Goal: Task Accomplishment & Management: Use online tool/utility

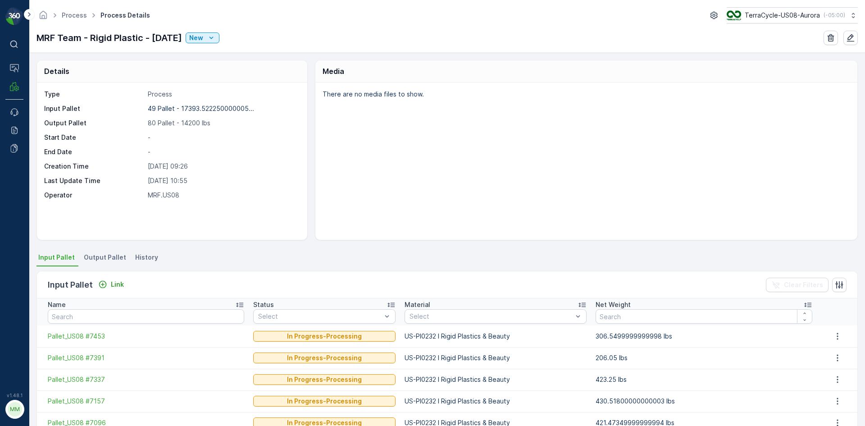
scroll to position [45, 0]
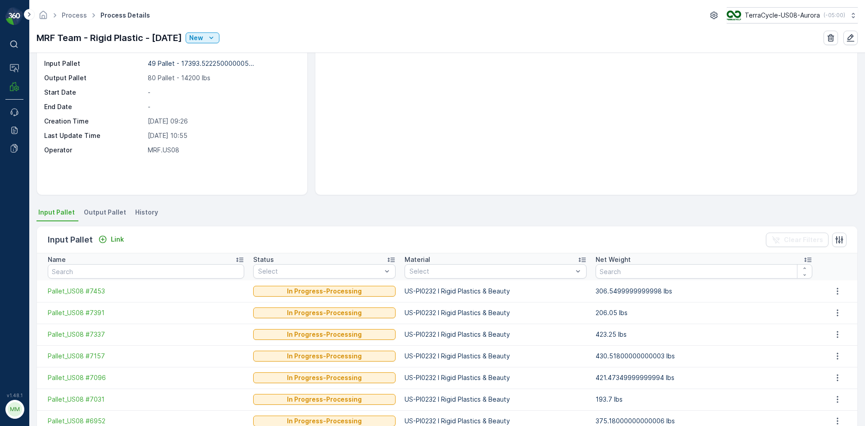
click at [481, 70] on div "There are no media files to show." at bounding box center [587, 115] width 542 height 157
click at [113, 239] on p "Link" at bounding box center [117, 239] width 13 height 9
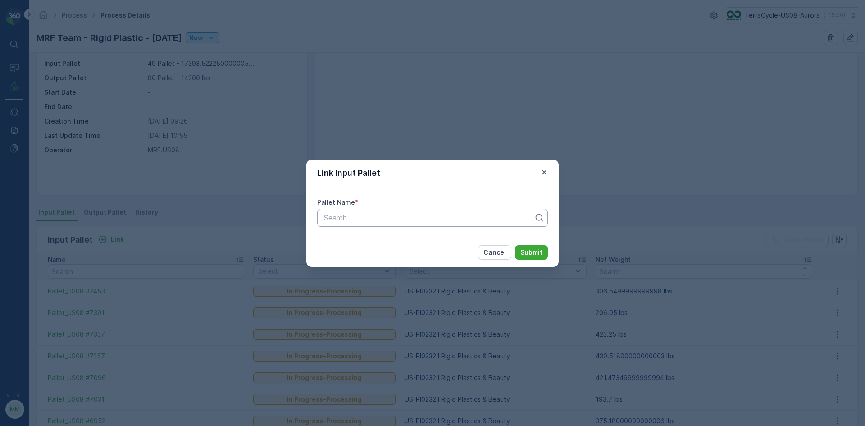
click at [354, 220] on div at bounding box center [429, 218] width 212 height 8
type input "5244"
click at [515, 245] on button "Submit" at bounding box center [531, 252] width 33 height 14
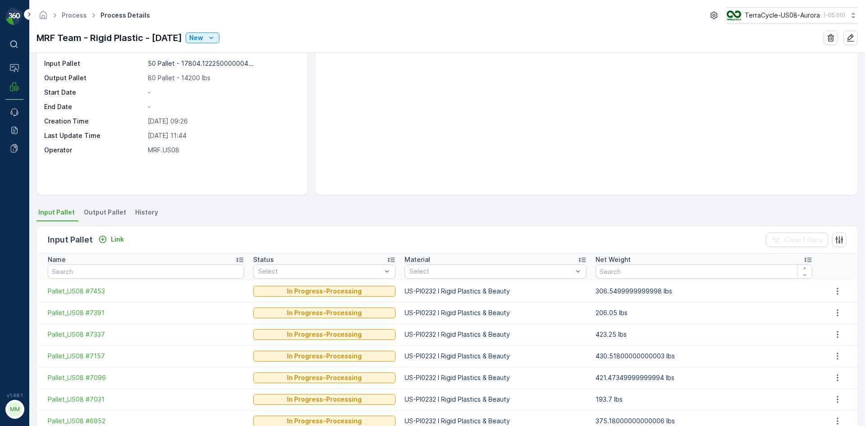
click at [121, 213] on span "Output Pallet" at bounding box center [105, 212] width 42 height 9
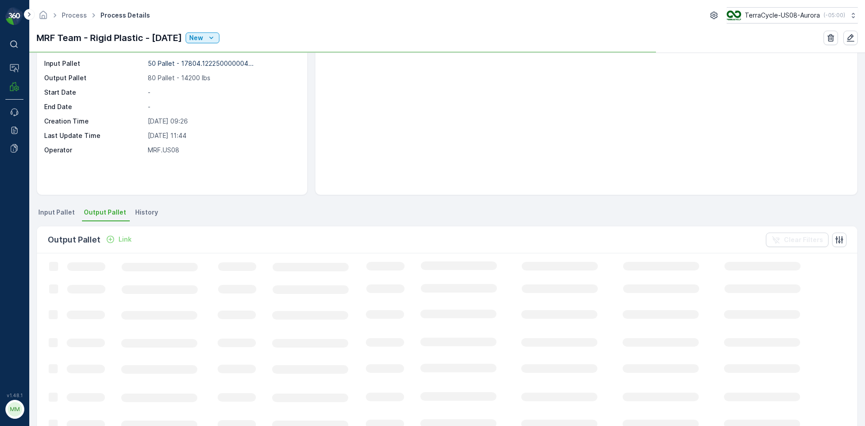
scroll to position [45, 0]
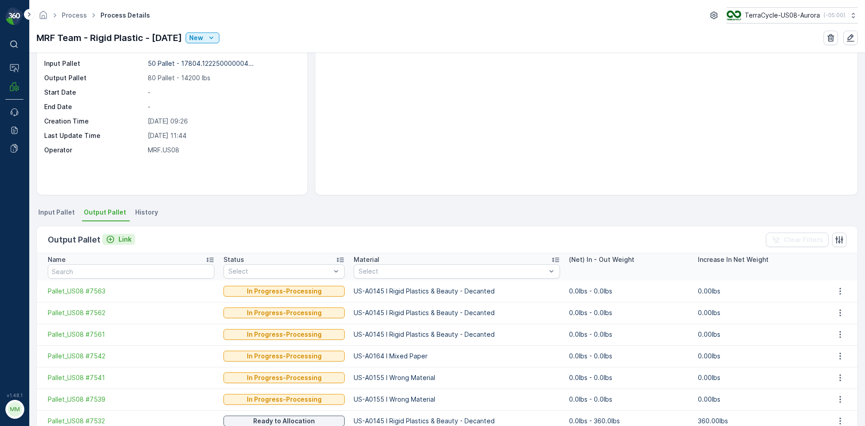
click at [124, 240] on p "Link" at bounding box center [125, 239] width 13 height 9
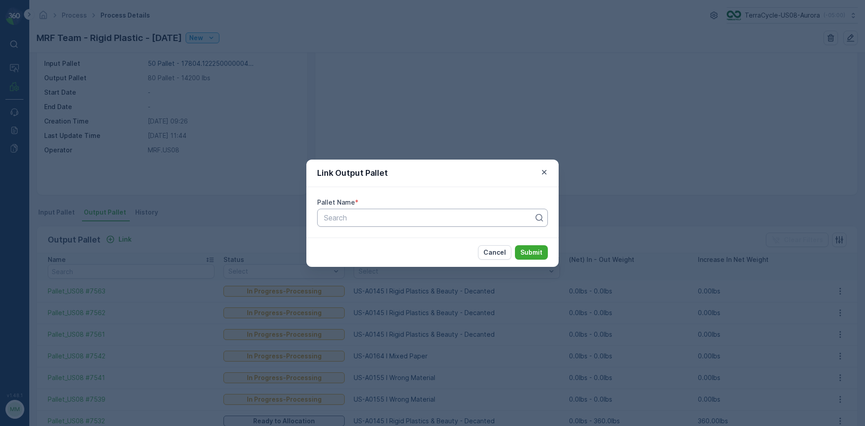
click at [373, 214] on div at bounding box center [429, 218] width 212 height 8
type input "7564"
click at [515, 245] on button "Submit" at bounding box center [531, 252] width 33 height 14
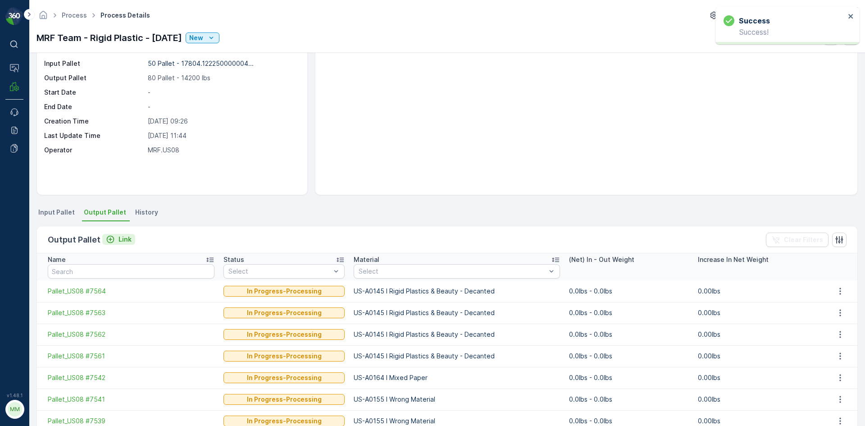
click at [128, 238] on p "Link" at bounding box center [125, 239] width 13 height 9
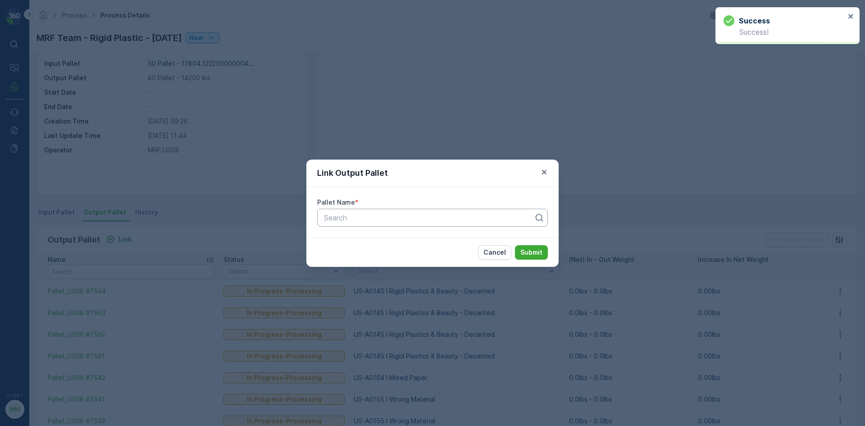
click at [351, 221] on div at bounding box center [429, 218] width 212 height 8
type input "7565"
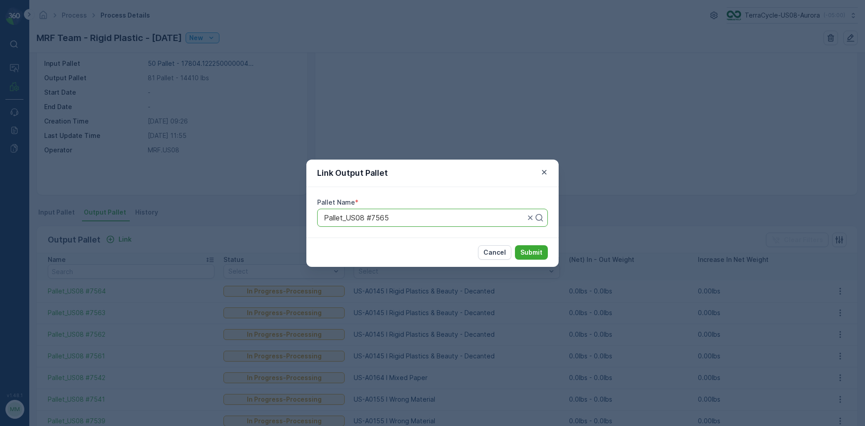
click at [515, 245] on button "Submit" at bounding box center [531, 252] width 33 height 14
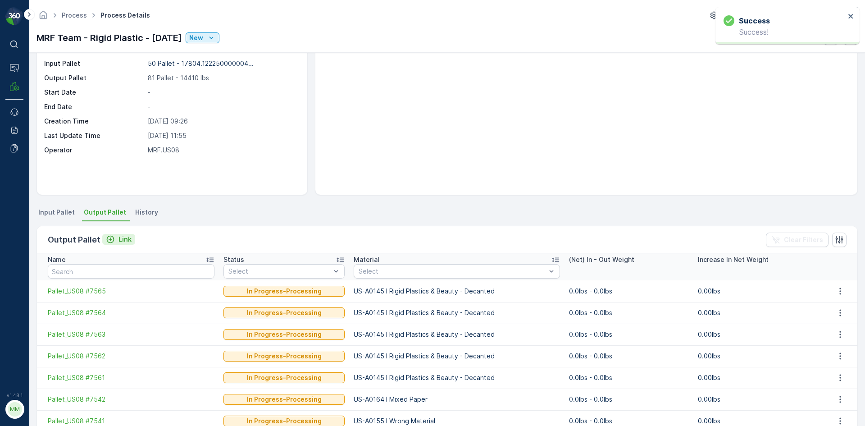
click at [123, 240] on p "Link" at bounding box center [125, 239] width 13 height 9
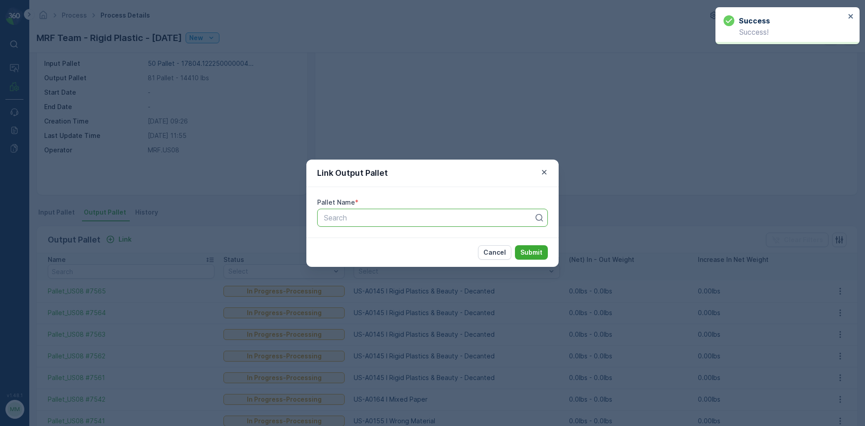
click at [384, 211] on div "Search" at bounding box center [432, 218] width 231 height 18
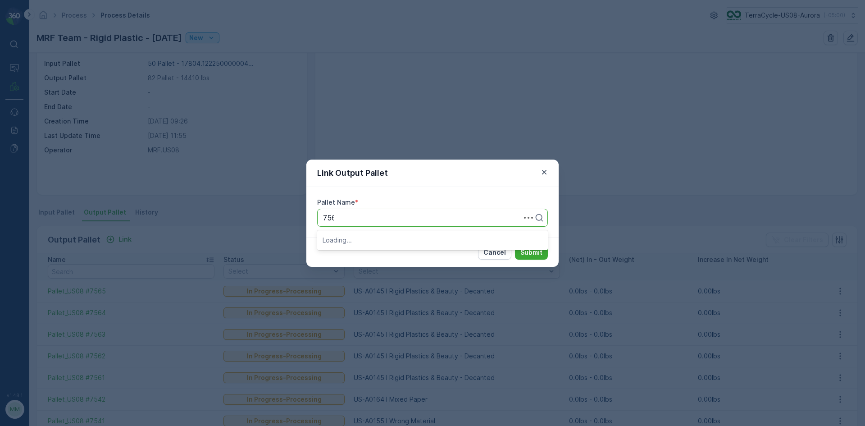
type input "7566"
click at [515, 245] on button "Submit" at bounding box center [531, 252] width 33 height 14
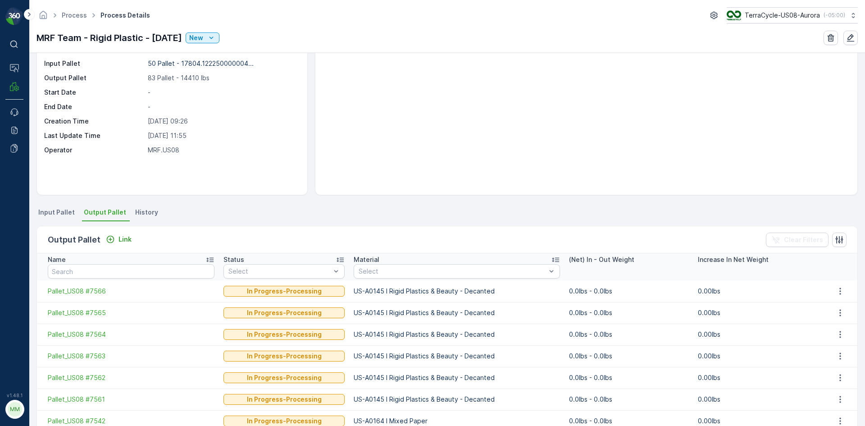
click at [56, 218] on li "Input Pallet" at bounding box center [58, 213] width 42 height 15
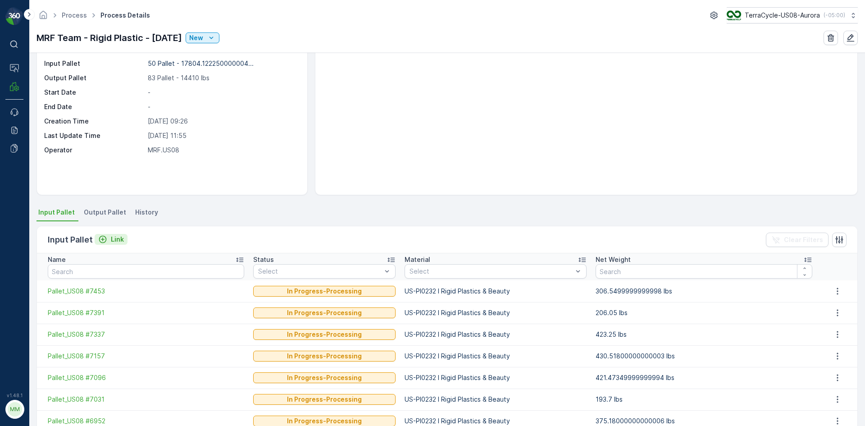
click at [104, 238] on icon "Link" at bounding box center [102, 239] width 9 height 9
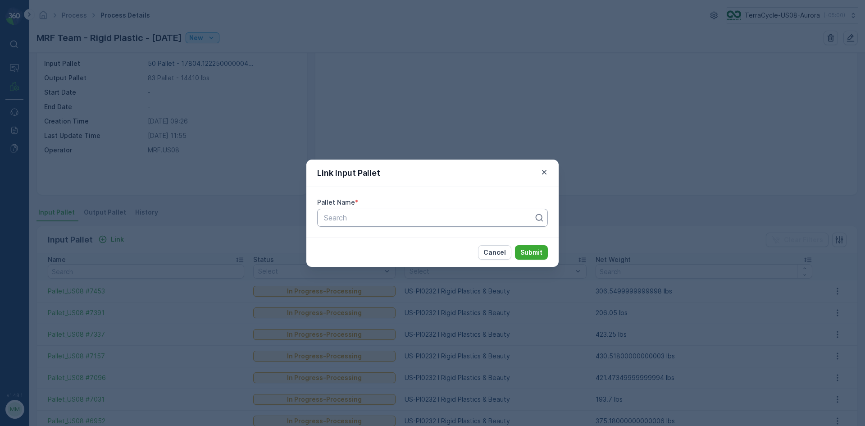
click at [351, 218] on div at bounding box center [429, 218] width 212 height 8
type input "5776"
click at [515, 245] on button "Submit" at bounding box center [531, 252] width 33 height 14
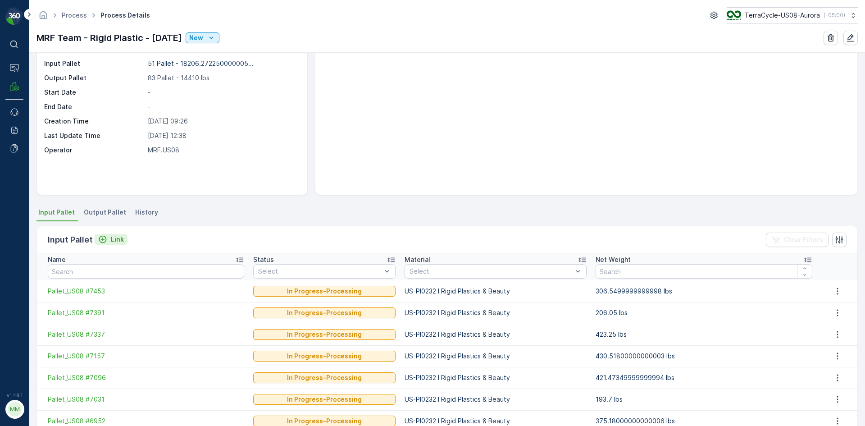
click at [104, 237] on icon "Link" at bounding box center [103, 240] width 8 height 8
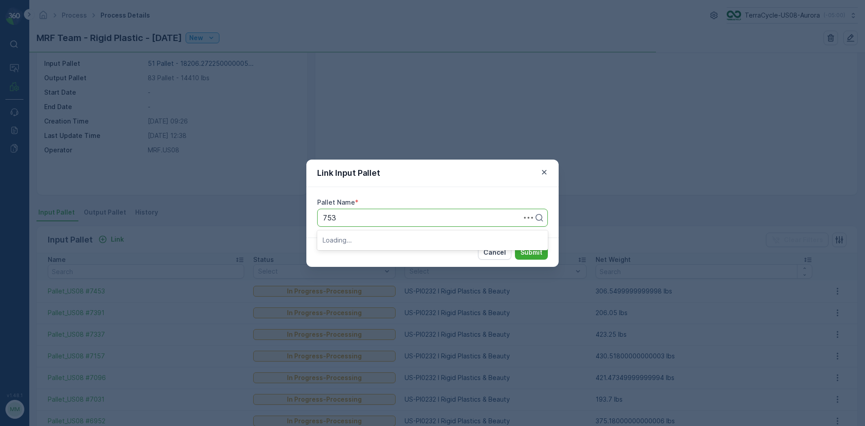
type input "7533"
click at [515, 245] on button "Submit" at bounding box center [531, 252] width 33 height 14
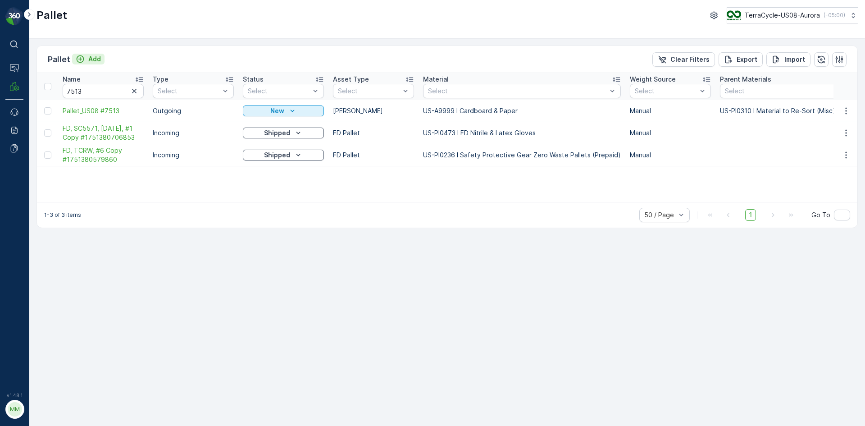
click at [94, 56] on p "Add" at bounding box center [94, 59] width 13 height 9
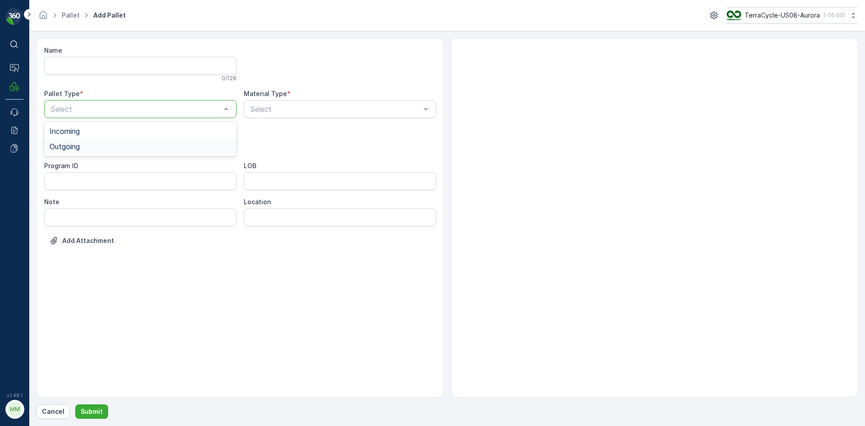
click at [73, 150] on span "Outgoing" at bounding box center [65, 146] width 30 height 8
click at [74, 147] on div at bounding box center [136, 145] width 172 height 8
click at [67, 165] on span "Gaylord" at bounding box center [80, 167] width 60 height 8
click at [273, 111] on div at bounding box center [336, 109] width 172 height 8
type input "0145"
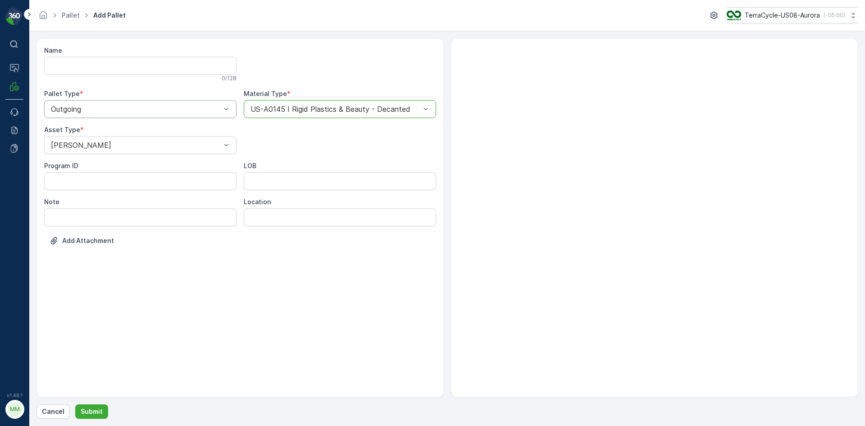
click at [75, 404] on button "Submit" at bounding box center [91, 411] width 33 height 14
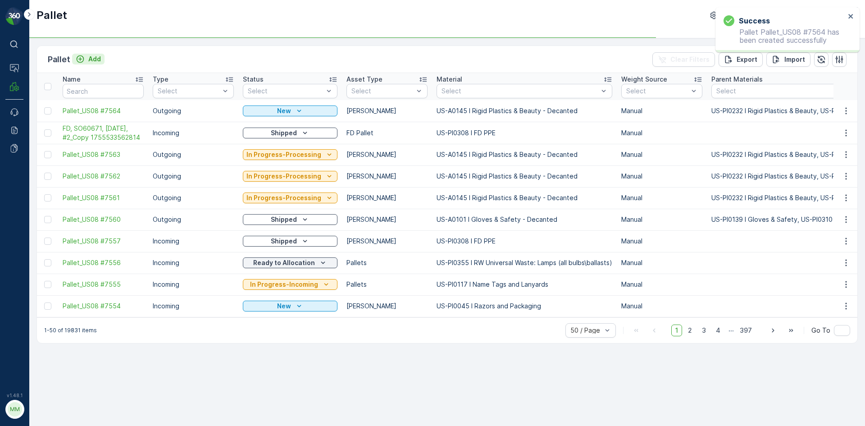
click at [88, 56] on p "Add" at bounding box center [94, 59] width 13 height 9
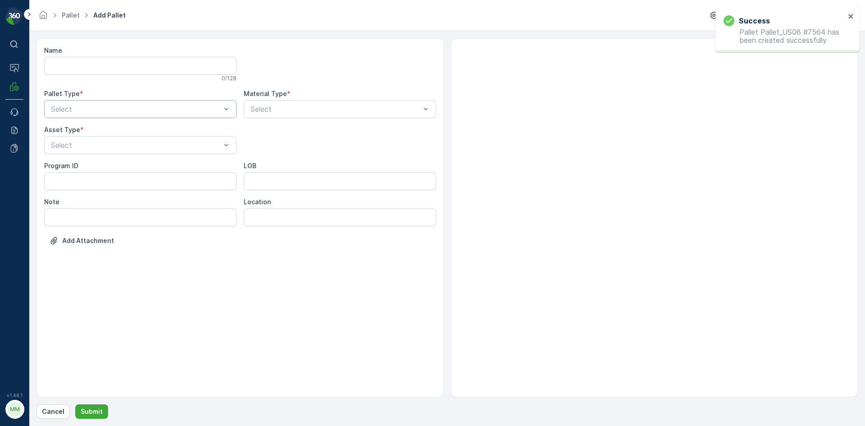
click at [117, 111] on div at bounding box center [136, 109] width 172 height 8
click at [101, 141] on div "Outgoing" at bounding box center [140, 146] width 192 height 15
click at [96, 162] on div "Gaylord" at bounding box center [140, 167] width 192 height 15
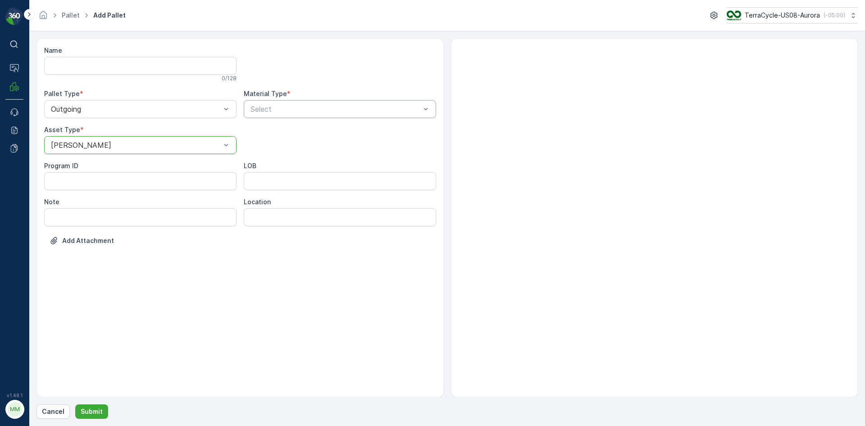
click at [286, 115] on div "Select" at bounding box center [340, 109] width 192 height 18
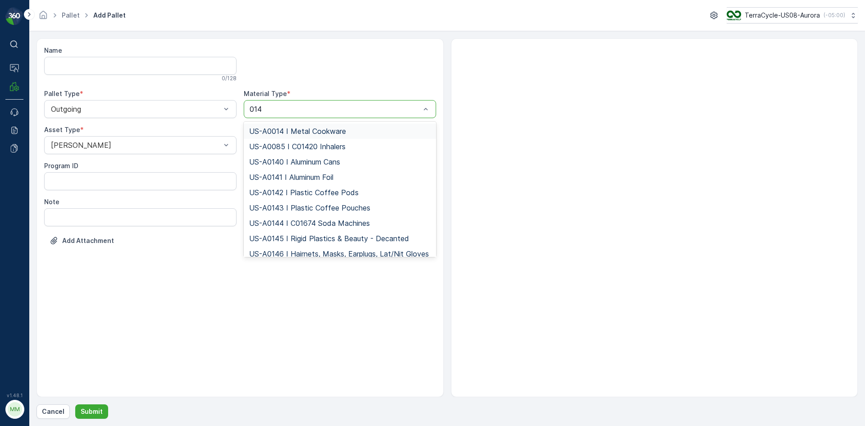
type input "0145"
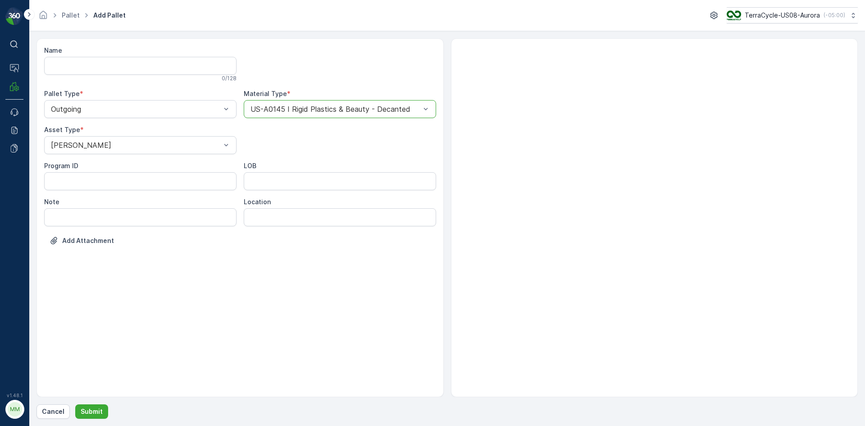
click at [75, 404] on button "Submit" at bounding box center [91, 411] width 33 height 14
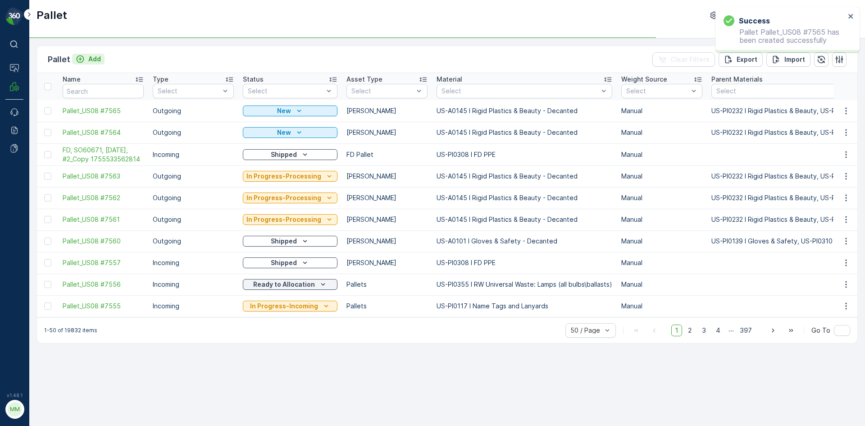
click at [93, 60] on p "Add" at bounding box center [94, 59] width 13 height 9
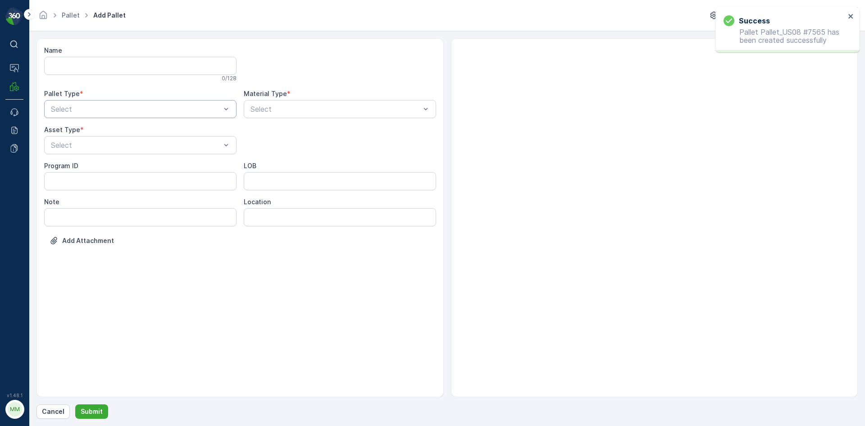
click at [121, 101] on div "Select" at bounding box center [140, 109] width 192 height 18
click at [114, 145] on div "Outgoing" at bounding box center [141, 146] width 182 height 8
click at [114, 145] on div at bounding box center [136, 145] width 172 height 8
drag, startPoint x: 96, startPoint y: 169, endPoint x: 117, endPoint y: 157, distance: 24.0
click at [96, 169] on div "Gaylord" at bounding box center [141, 167] width 182 height 8
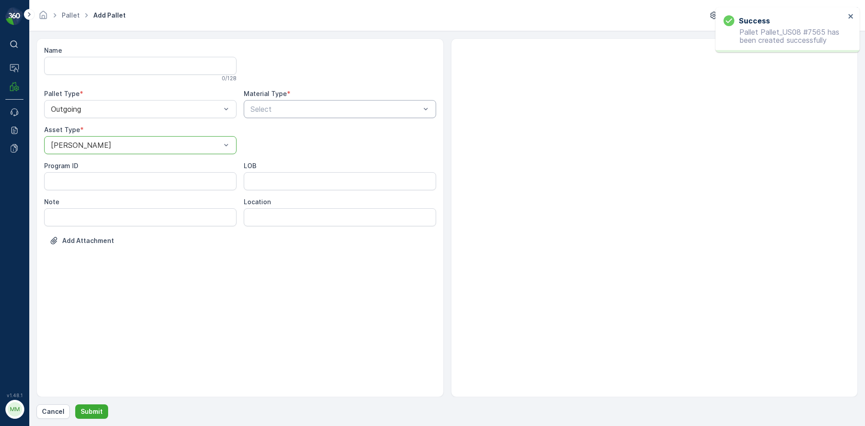
click at [340, 113] on div at bounding box center [336, 109] width 172 height 8
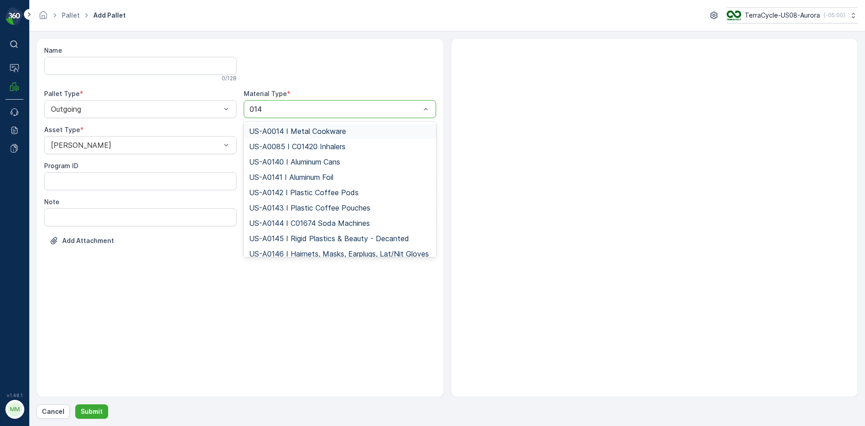
type input "0145"
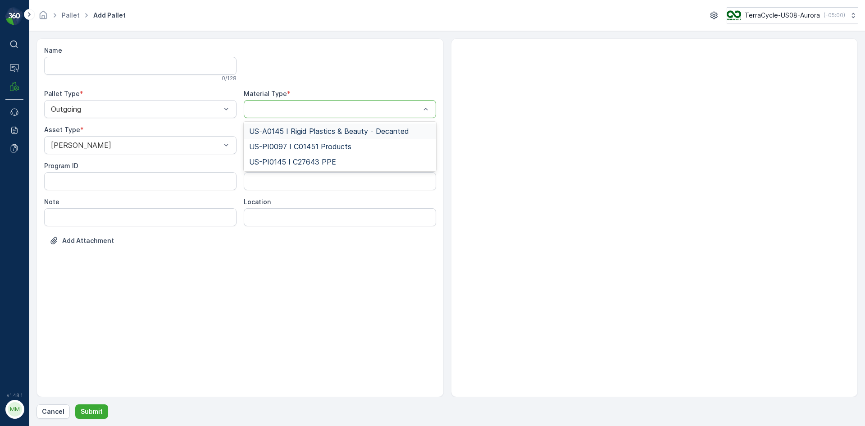
type input "\"
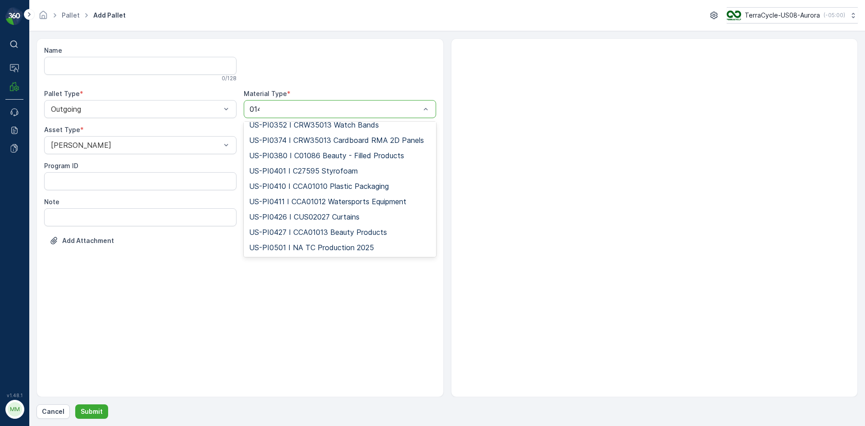
scroll to position [329, 0]
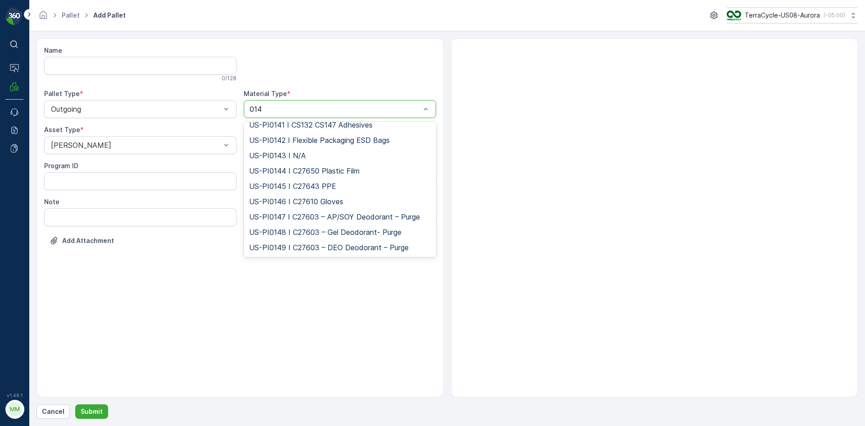
type input "0145"
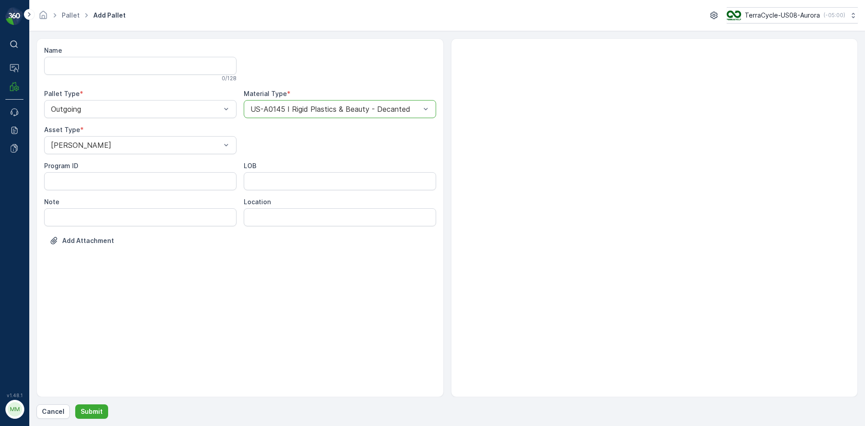
click at [75, 404] on button "Submit" at bounding box center [91, 411] width 33 height 14
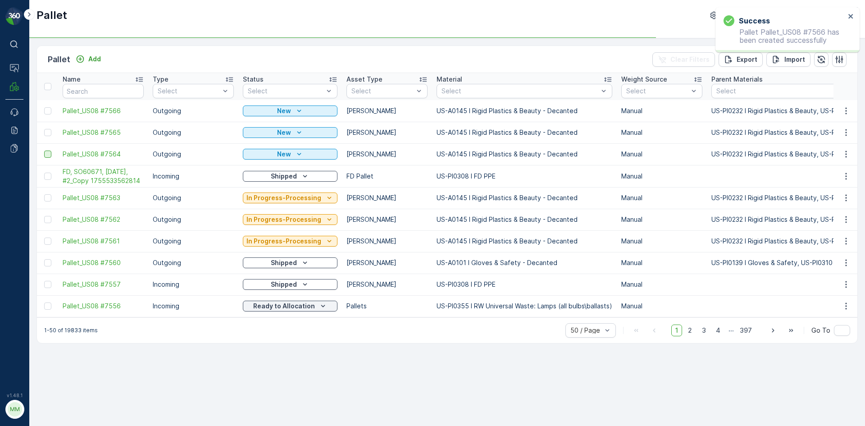
click at [46, 152] on div at bounding box center [47, 154] width 7 height 7
click at [44, 151] on input "checkbox" at bounding box center [44, 151] width 0 height 0
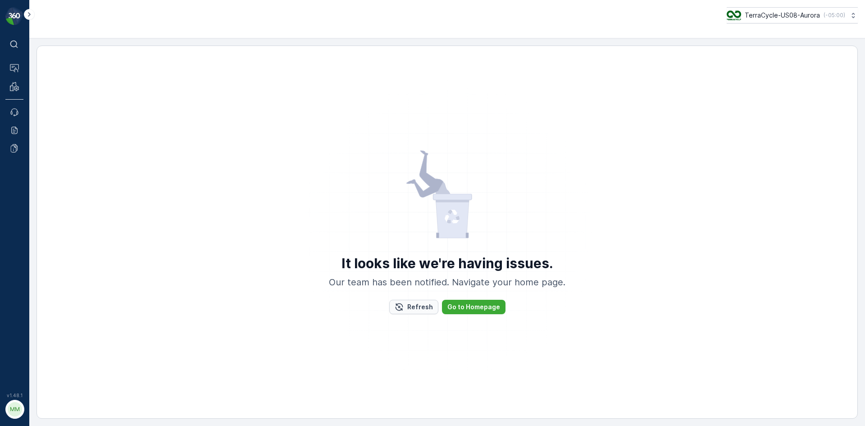
click at [418, 306] on p "Refresh" at bounding box center [420, 306] width 26 height 9
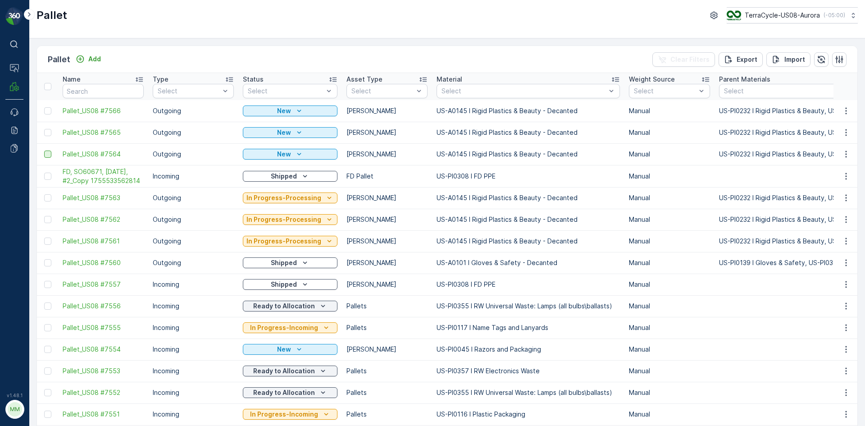
click at [48, 154] on div at bounding box center [47, 154] width 7 height 7
click at [44, 151] on input "checkbox" at bounding box center [44, 151] width 0 height 0
click at [47, 130] on div at bounding box center [47, 132] width 7 height 7
click at [44, 129] on input "checkbox" at bounding box center [44, 129] width 0 height 0
click at [47, 109] on div at bounding box center [47, 110] width 7 height 7
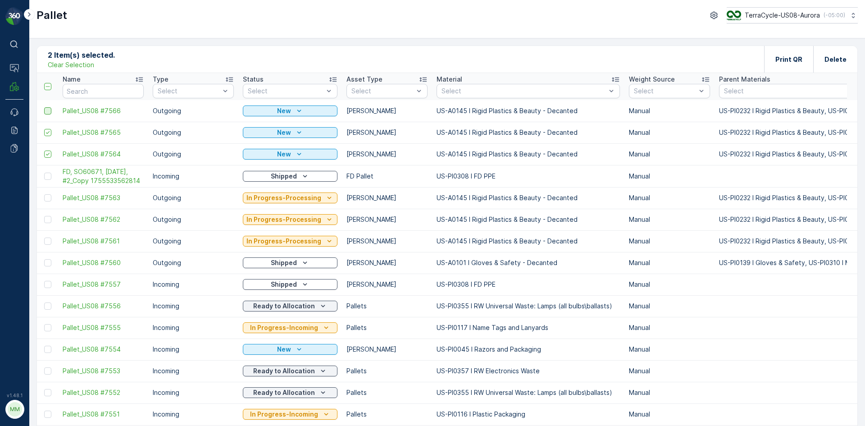
click at [44, 107] on input "checkbox" at bounding box center [44, 107] width 0 height 0
click at [787, 57] on p "Print QR" at bounding box center [789, 59] width 27 height 9
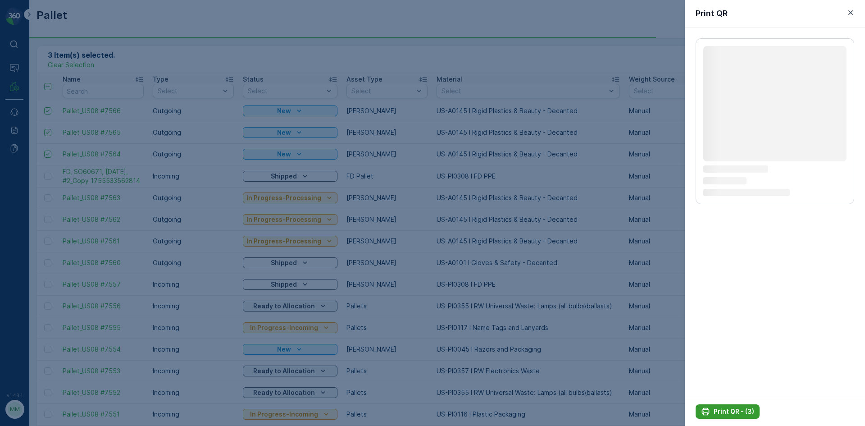
click at [719, 409] on p "Print QR - (3)" at bounding box center [734, 411] width 41 height 9
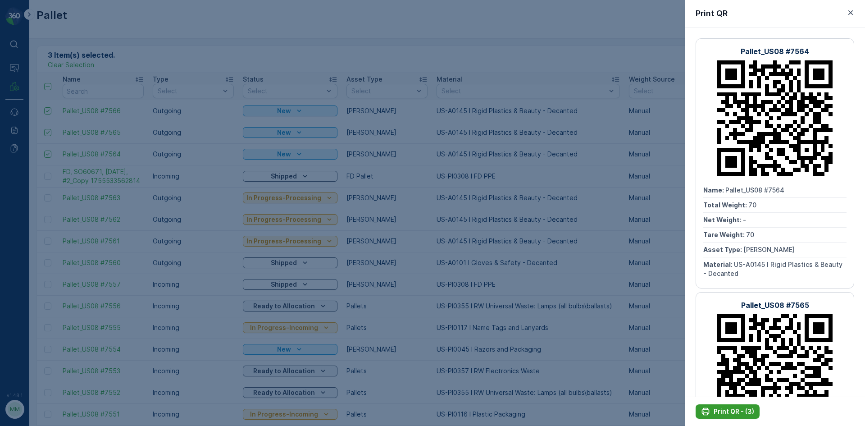
click at [732, 416] on button "Print QR - (3)" at bounding box center [728, 411] width 64 height 14
click at [410, 206] on div at bounding box center [432, 213] width 865 height 426
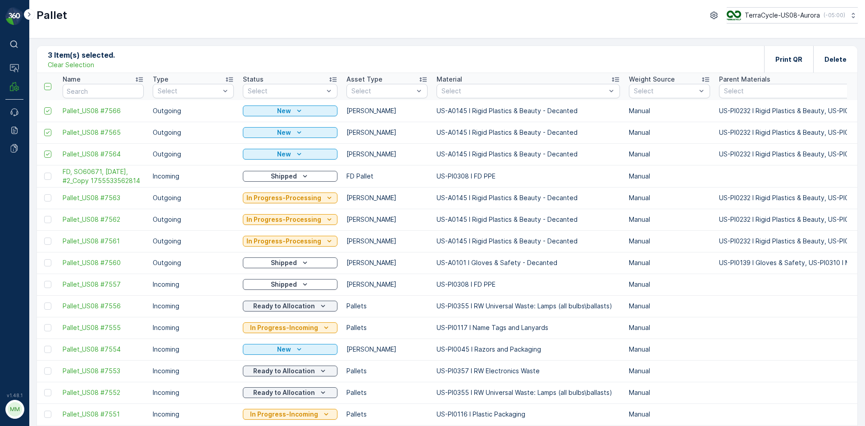
click at [76, 62] on p "Clear Selection" at bounding box center [71, 64] width 46 height 9
